Goal: Information Seeking & Learning: Learn about a topic

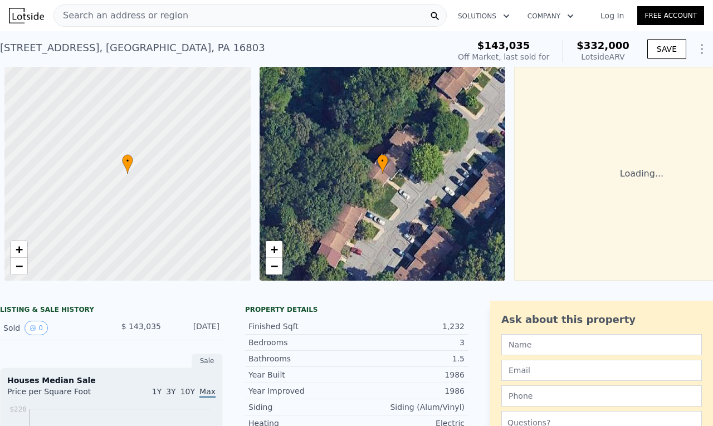
scroll to position [0, 4]
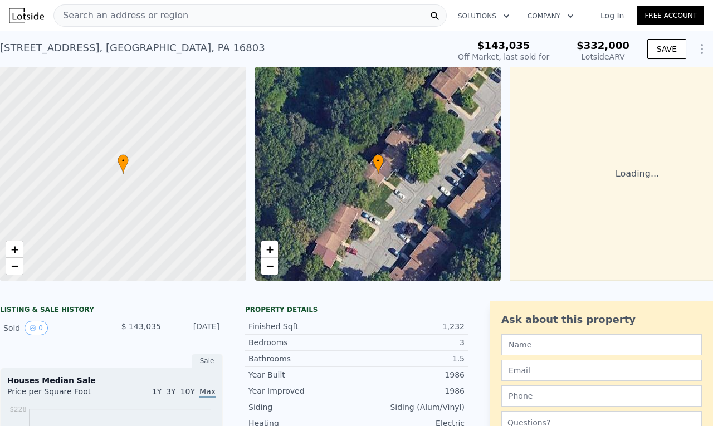
click at [189, 12] on div "Search an address or region" at bounding box center [250, 15] width 393 height 22
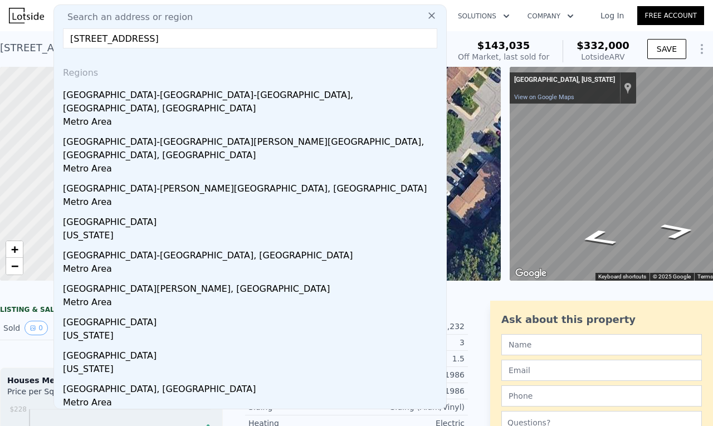
click at [191, 38] on input "111-Harvard-Rd_Port-Matilda_PA" at bounding box center [250, 38] width 375 height 20
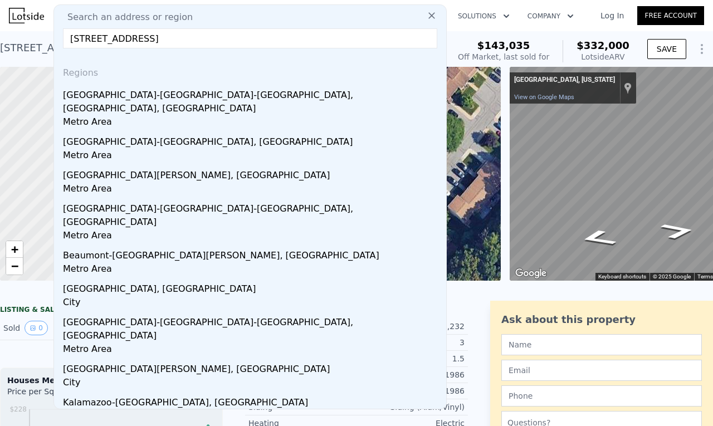
drag, startPoint x: 201, startPoint y: 41, endPoint x: 136, endPoint y: 42, distance: 65.2
click at [136, 42] on input "111-Harvard-Rd_Port-MatildaPA" at bounding box center [250, 38] width 375 height 20
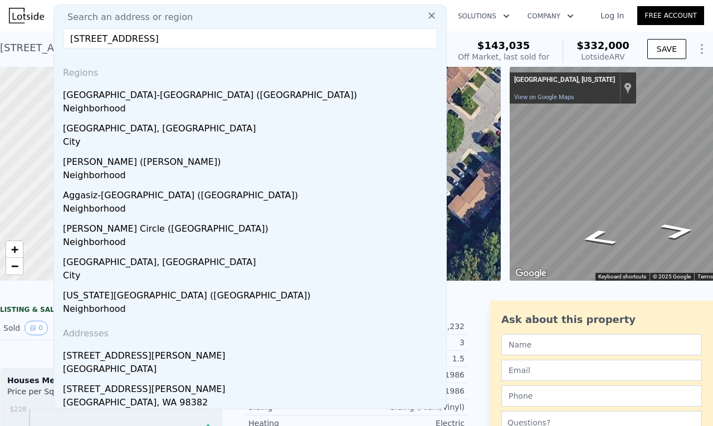
click at [123, 41] on input "111-Harvard-Rd" at bounding box center [250, 38] width 375 height 20
click at [92, 40] on input "111-Harvard Rd" at bounding box center [250, 38] width 375 height 20
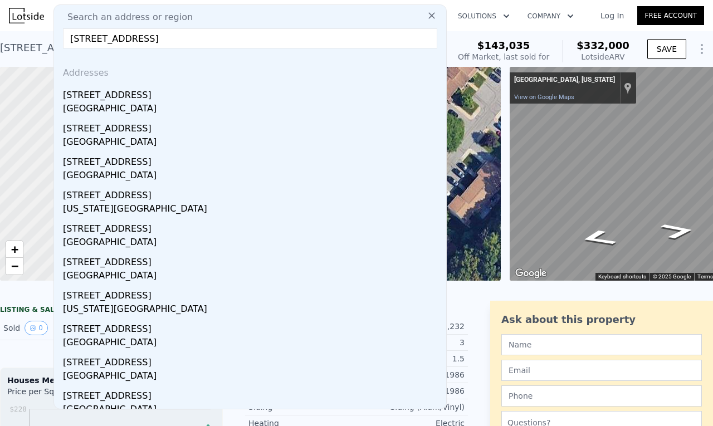
click at [155, 42] on input "111 Harvard Rd" at bounding box center [250, 38] width 375 height 20
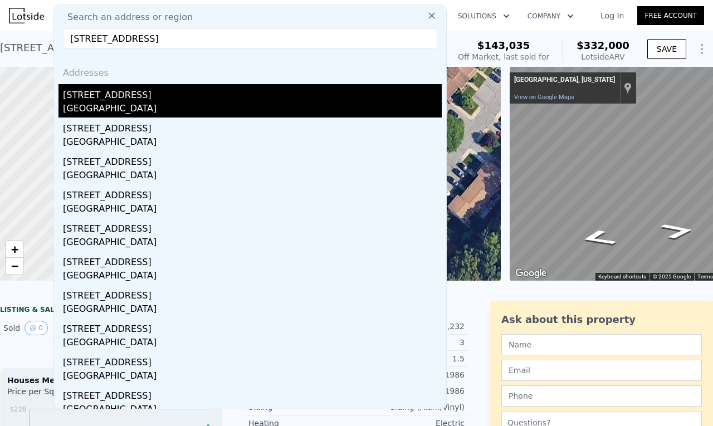
type input "111 Harvard Rd centre county 16870"
click at [232, 100] on div "111 Harvard Rd" at bounding box center [252, 93] width 379 height 18
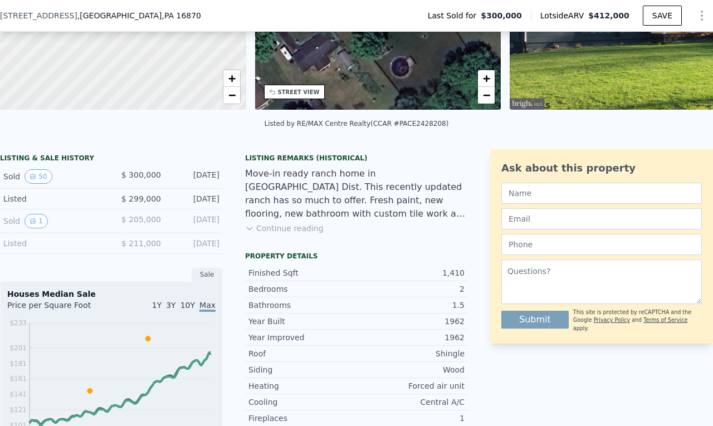
scroll to position [223, 0]
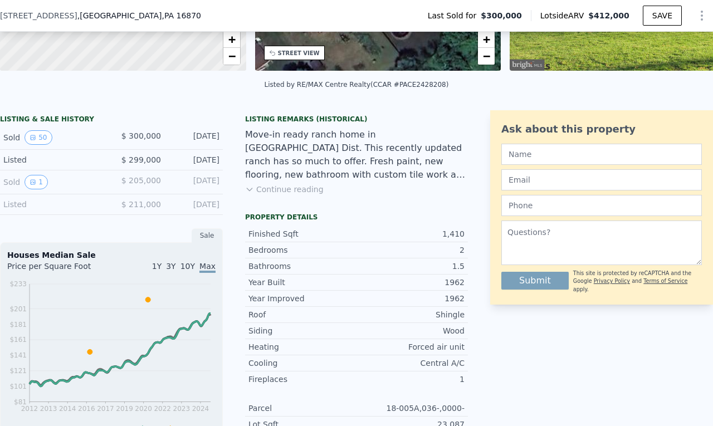
click at [284, 236] on div "Property details Finished Sqft 1,410 Bedrooms 2 Bathrooms 1.5 Year Built 1962 Y…" at bounding box center [356, 375] width 223 height 325
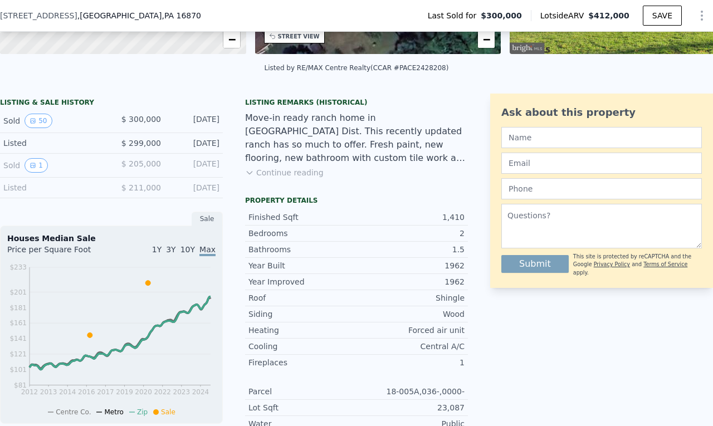
click at [294, 178] on button "Continue reading" at bounding box center [284, 172] width 79 height 11
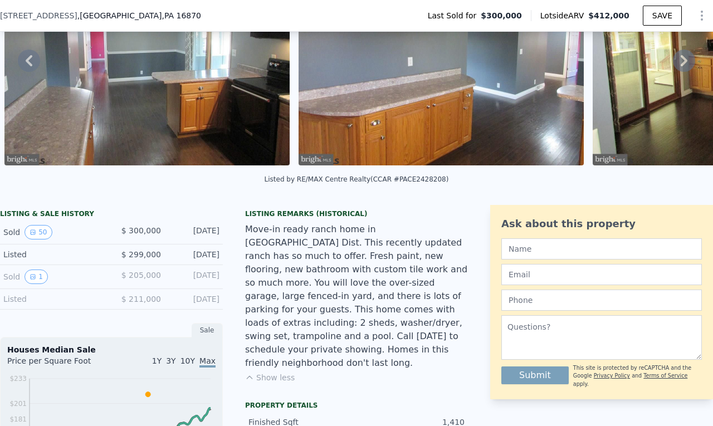
scroll to position [4, 0]
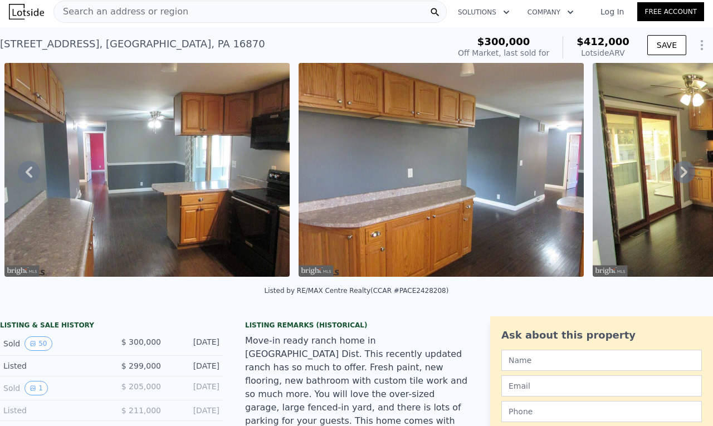
click at [679, 175] on icon at bounding box center [684, 172] width 22 height 22
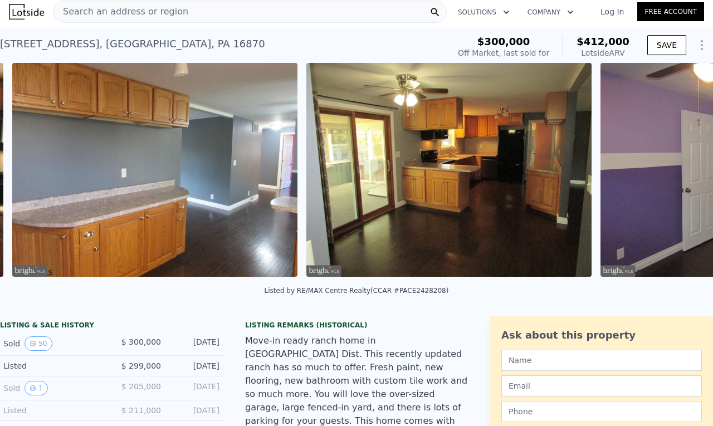
scroll to position [0, 2570]
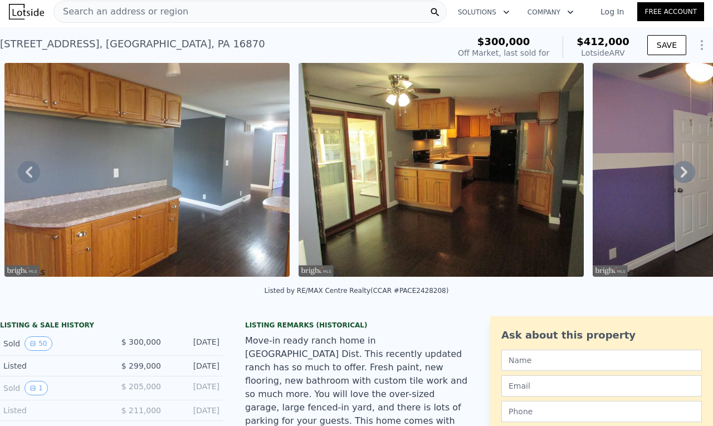
click at [681, 177] on icon at bounding box center [684, 172] width 7 height 11
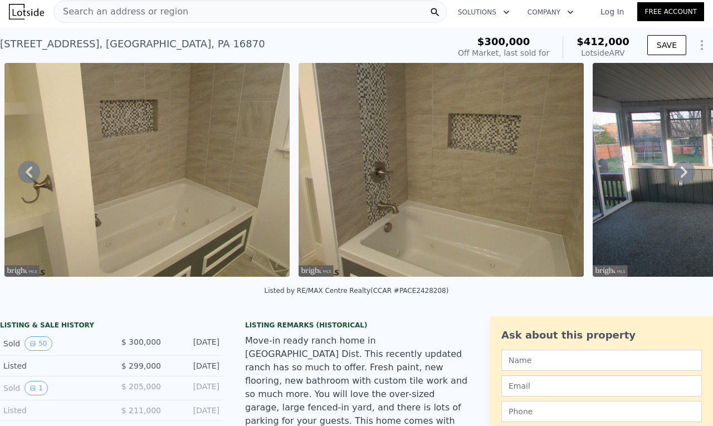
scroll to position [0, 0]
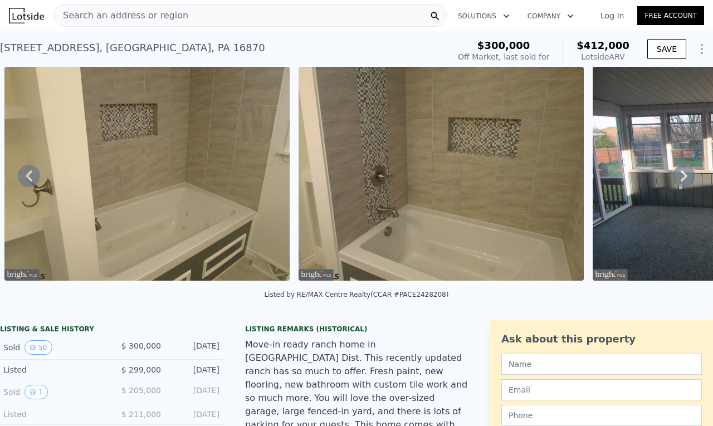
click at [33, 178] on icon at bounding box center [29, 176] width 22 height 22
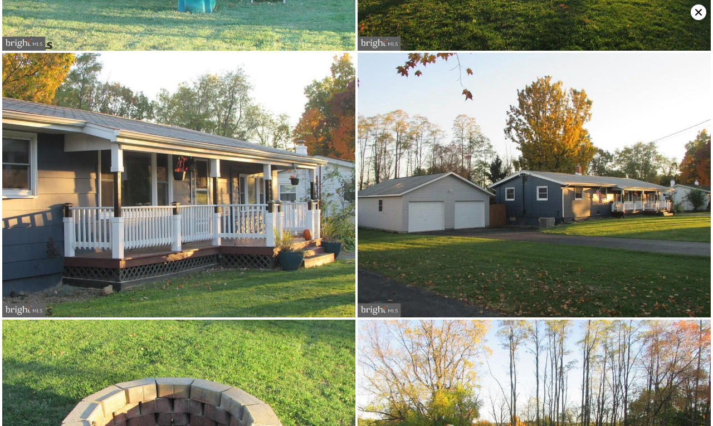
scroll to position [6172, 0]
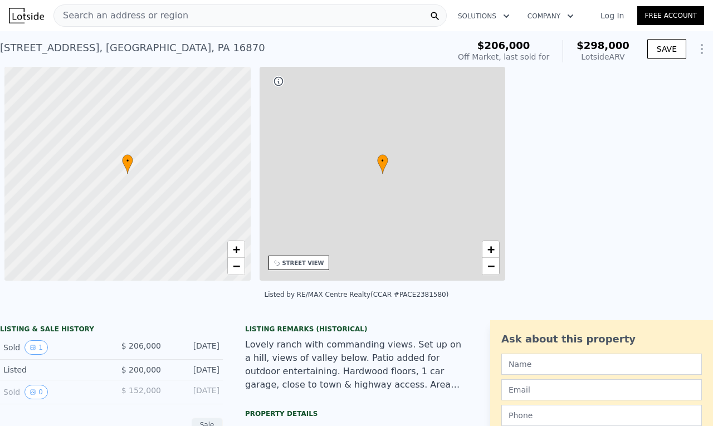
scroll to position [0, 4]
